Goal: Find contact information: Find contact information

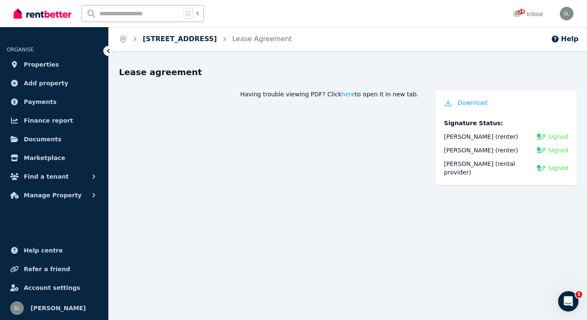
click at [167, 38] on link "[STREET_ADDRESS]" at bounding box center [180, 39] width 74 height 8
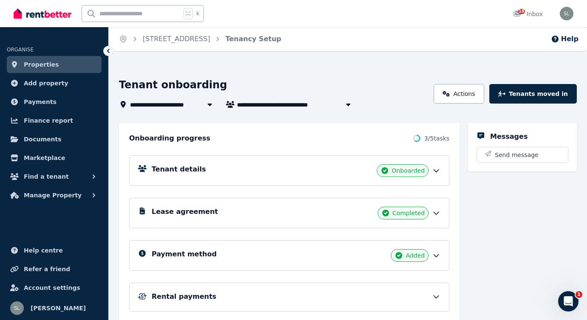
click at [190, 168] on h5 "Tenant details" at bounding box center [179, 169] width 54 height 10
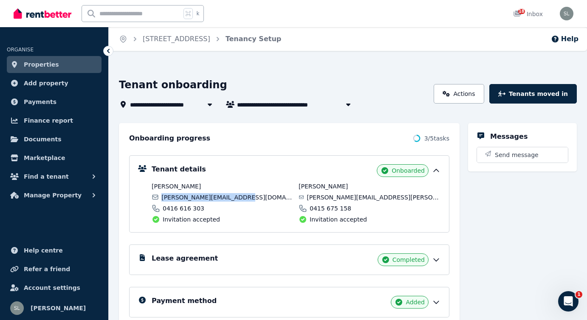
drag, startPoint x: 162, startPoint y: 198, endPoint x: 241, endPoint y: 199, distance: 79.1
click at [241, 199] on span "[PERSON_NAME][EMAIL_ADDRESS][DOMAIN_NAME]" at bounding box center [227, 197] width 132 height 8
copy span "[PERSON_NAME][EMAIL_ADDRESS][DOMAIN_NAME]"
drag, startPoint x: 299, startPoint y: 185, endPoint x: 349, endPoint y: 189, distance: 50.7
click at [349, 189] on span "[PERSON_NAME]" at bounding box center [370, 186] width 142 height 8
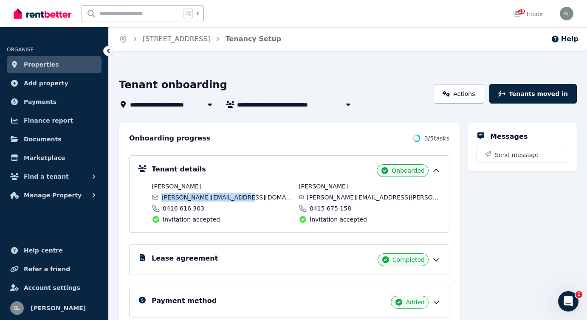
copy span "[PERSON_NAME]"
drag, startPoint x: 309, startPoint y: 197, endPoint x: 388, endPoint y: 200, distance: 78.6
click at [388, 200] on div "[PERSON_NAME][EMAIL_ADDRESS][PERSON_NAME][DOMAIN_NAME]" at bounding box center [370, 197] width 142 height 8
copy span "[PERSON_NAME][EMAIL_ADDRESS][PERSON_NAME][DOMAIN_NAME]"
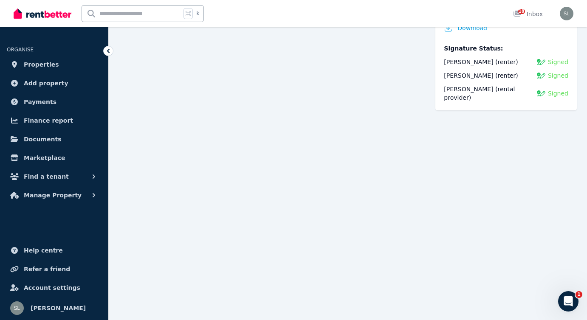
scroll to position [104, 0]
